Goal: Find specific page/section: Find specific page/section

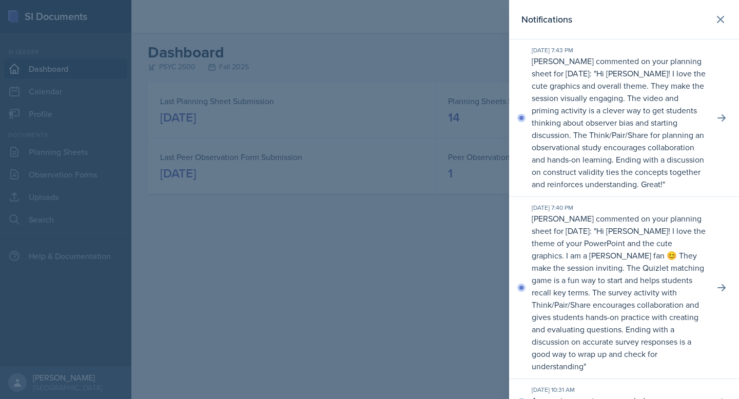
click at [388, 214] on div at bounding box center [369, 199] width 739 height 399
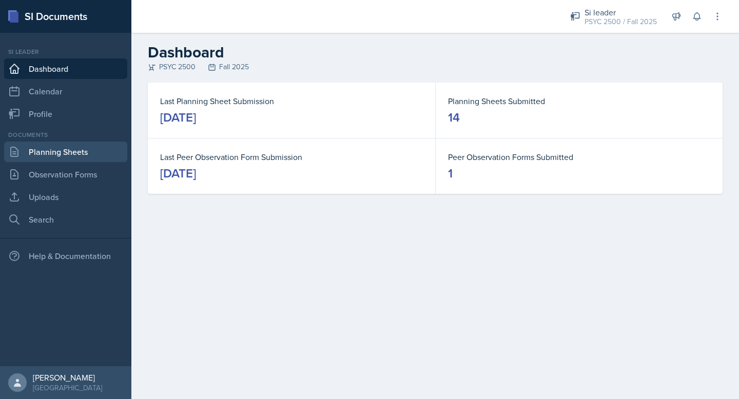
click at [109, 151] on link "Planning Sheets" at bounding box center [65, 152] width 123 height 21
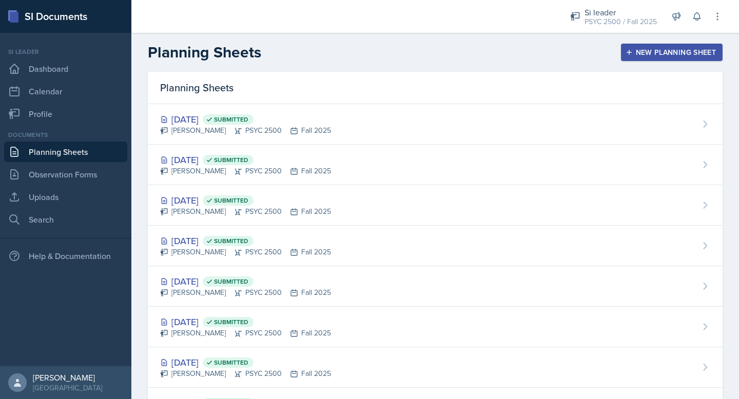
click at [184, 52] on h2 "Planning Sheets" at bounding box center [204, 52] width 113 height 18
click at [186, 60] on h2 "Planning Sheets" at bounding box center [204, 52] width 113 height 18
click at [182, 84] on div "Planning Sheets" at bounding box center [435, 88] width 574 height 32
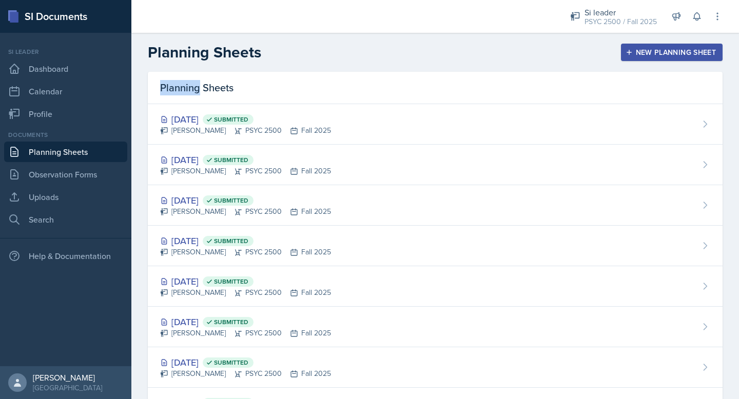
click at [182, 84] on div "Planning Sheets" at bounding box center [435, 88] width 574 height 32
